Goal: Task Accomplishment & Management: Manage account settings

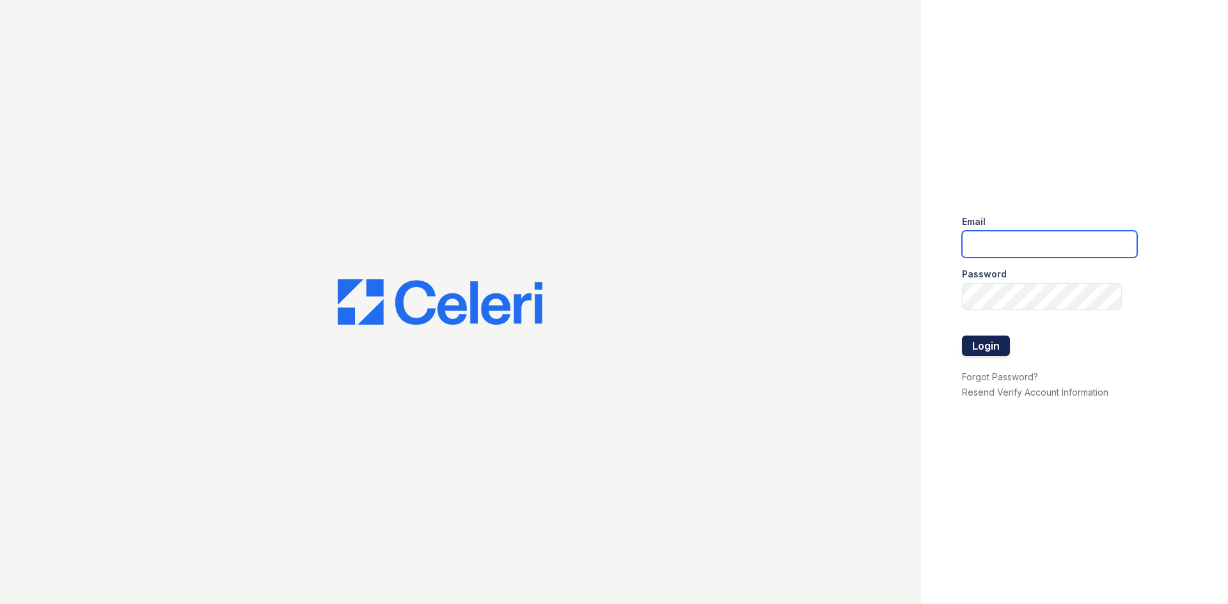
type input "sierrawalk.pm@cafmanagement.com"
click at [977, 337] on button "Login" at bounding box center [986, 346] width 48 height 20
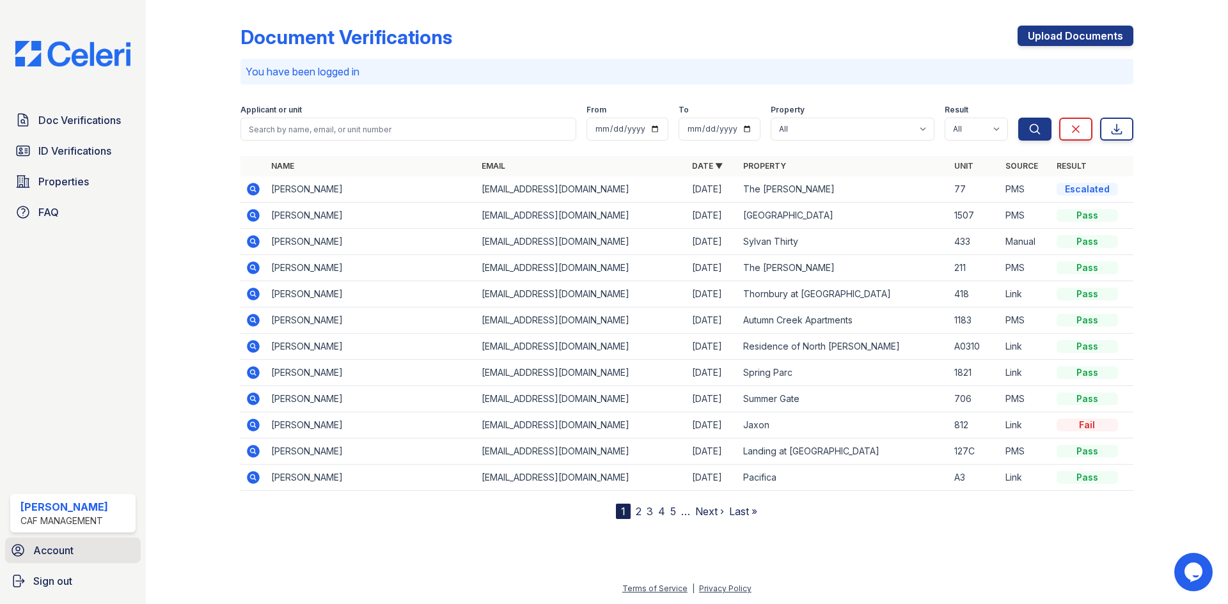
click at [50, 553] on span "Account" at bounding box center [53, 550] width 40 height 15
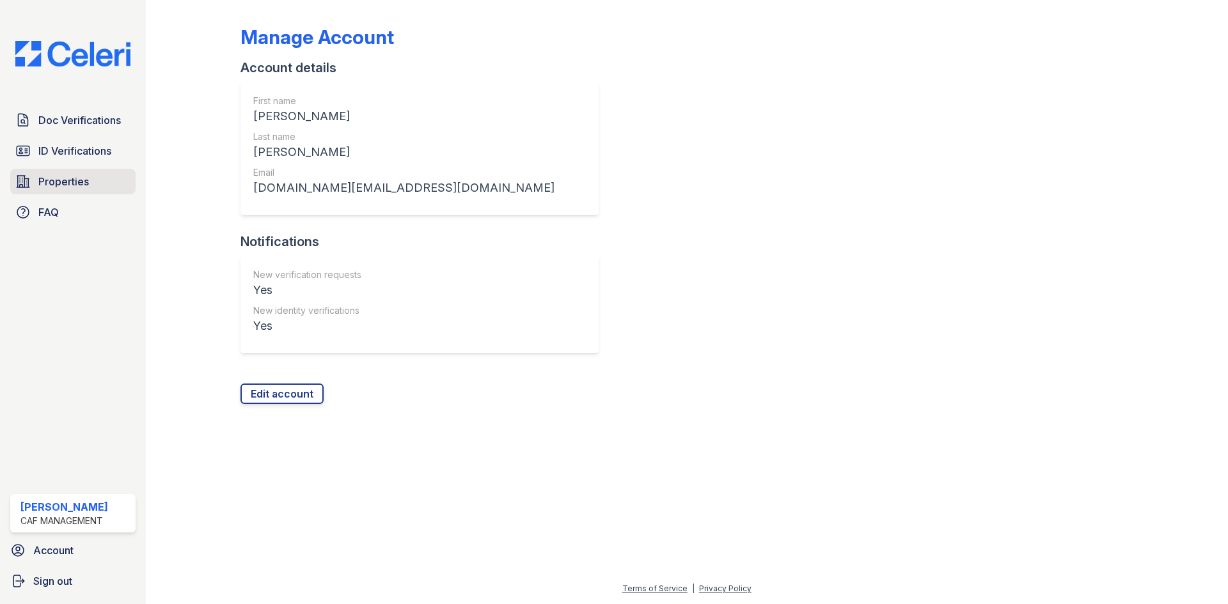
click at [52, 189] on span "Properties" at bounding box center [63, 181] width 51 height 15
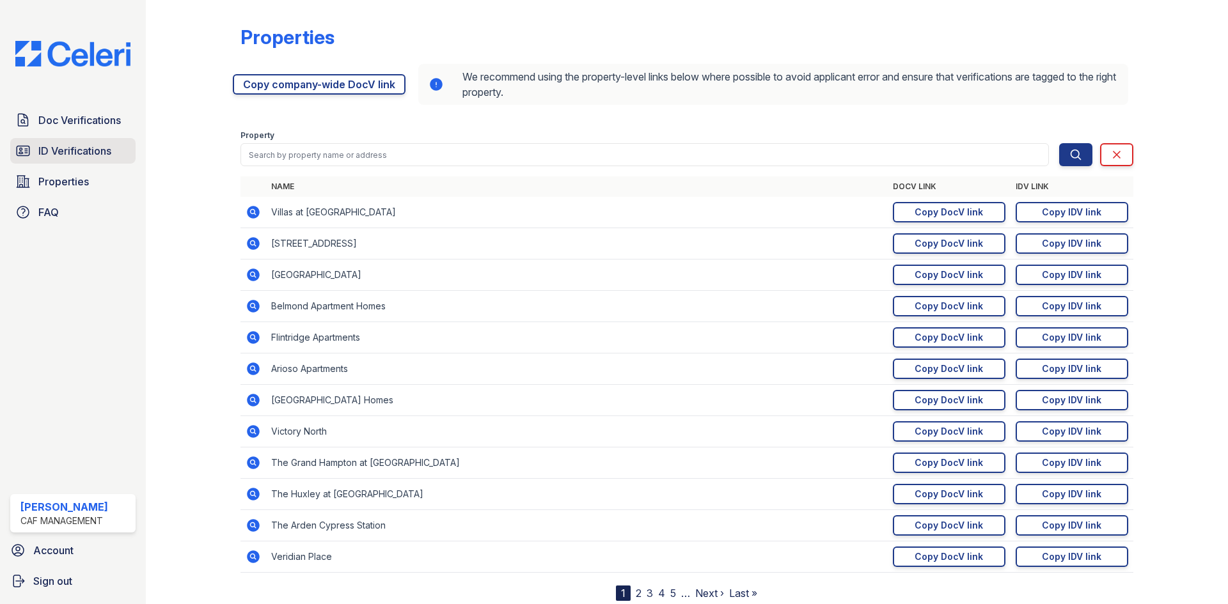
click at [79, 148] on span "ID Verifications" at bounding box center [74, 150] width 73 height 15
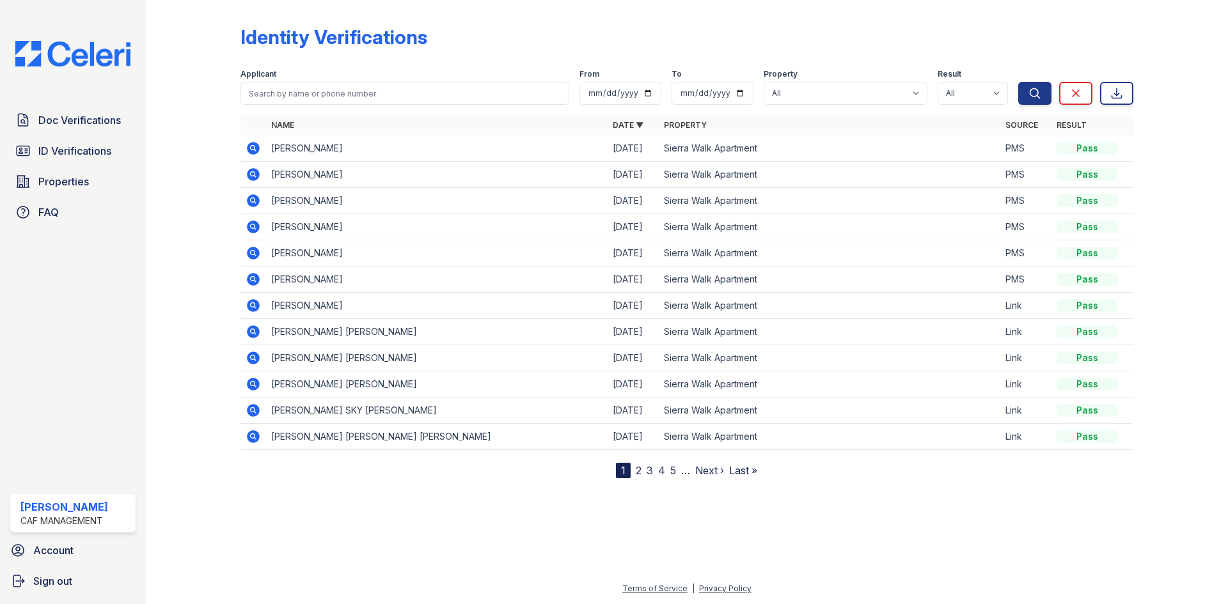
click at [250, 148] on icon at bounding box center [253, 148] width 15 height 15
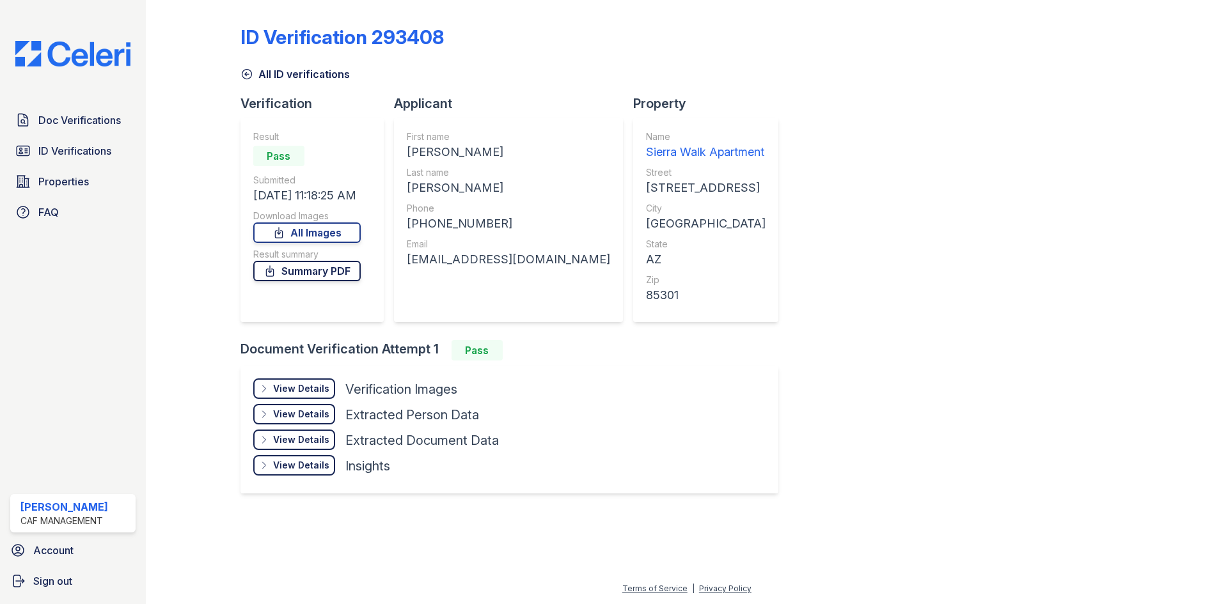
click at [317, 275] on link "Summary PDF" at bounding box center [306, 271] width 107 height 20
click at [307, 233] on link "All Images" at bounding box center [306, 233] width 107 height 20
click at [70, 118] on span "Doc Verifications" at bounding box center [79, 120] width 82 height 15
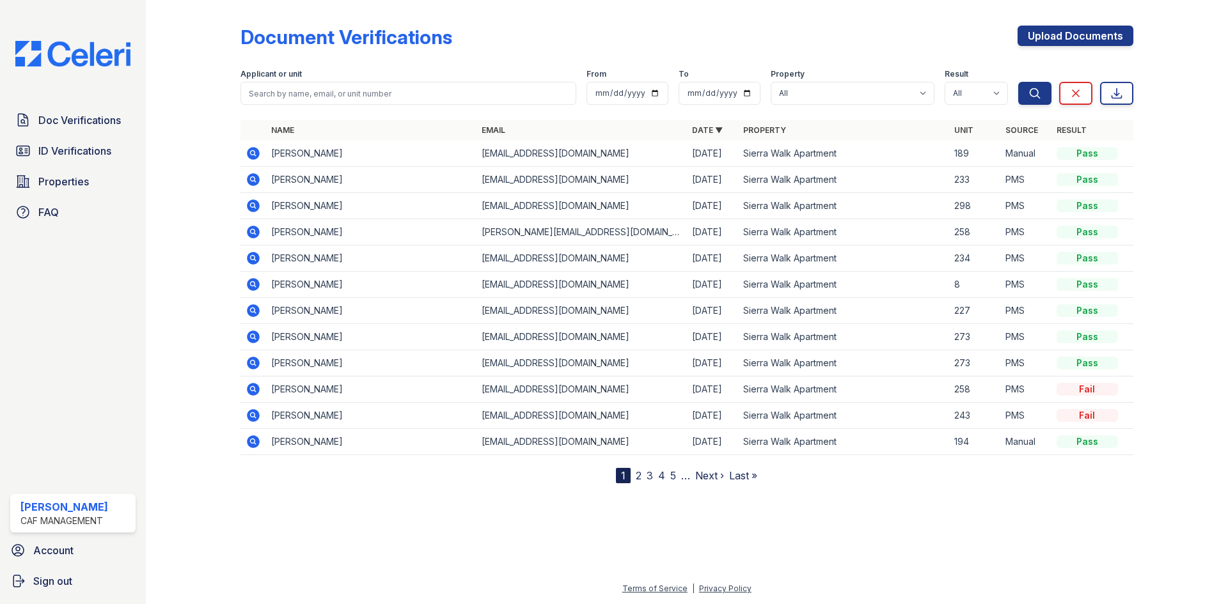
click at [252, 183] on icon at bounding box center [253, 179] width 13 height 13
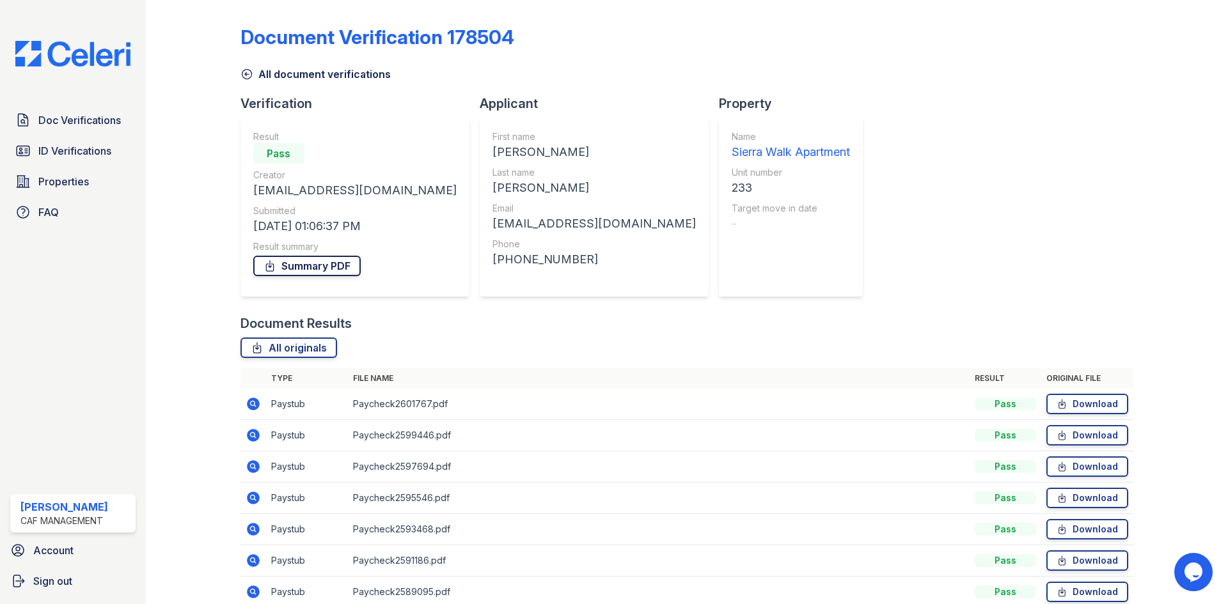
click at [323, 269] on link "Summary PDF" at bounding box center [306, 266] width 107 height 20
click at [305, 345] on link "All originals" at bounding box center [288, 348] width 97 height 20
